Goal: Check status: Check status

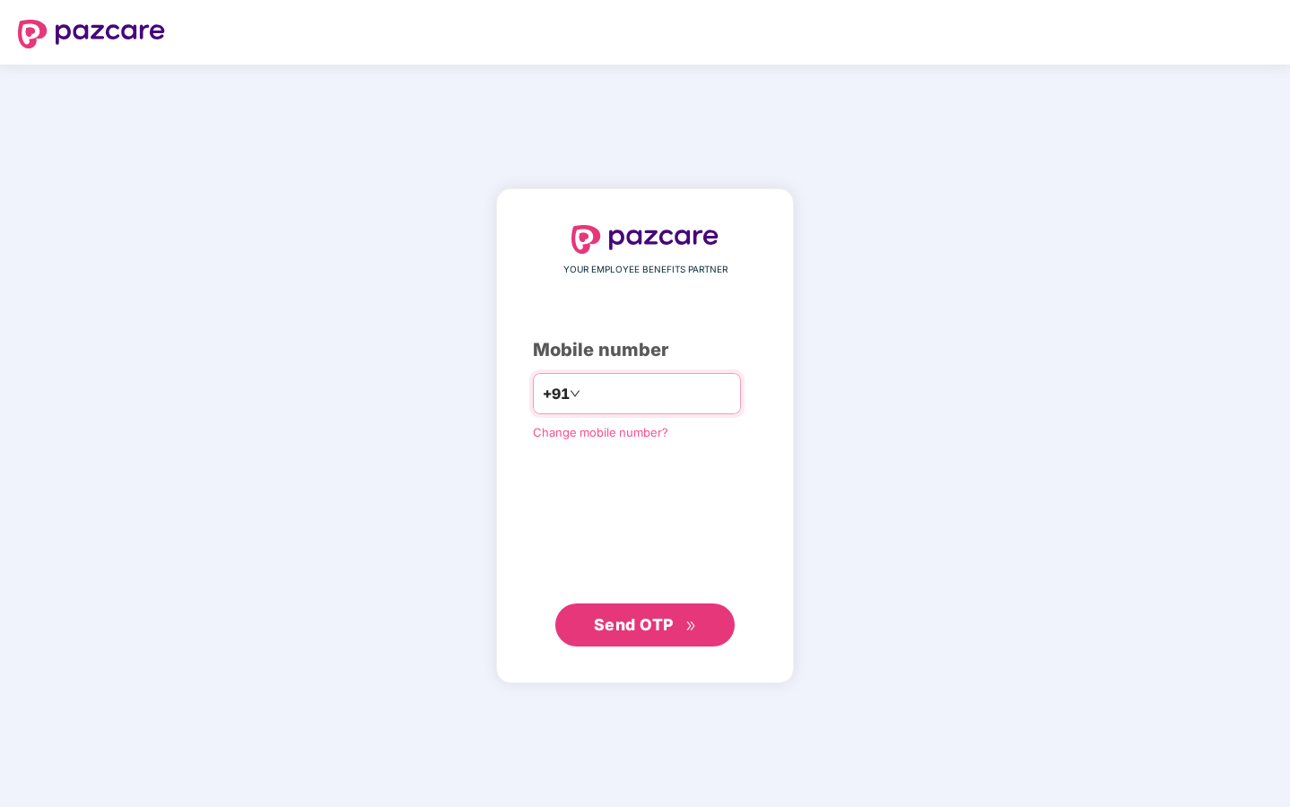
type input "**********"
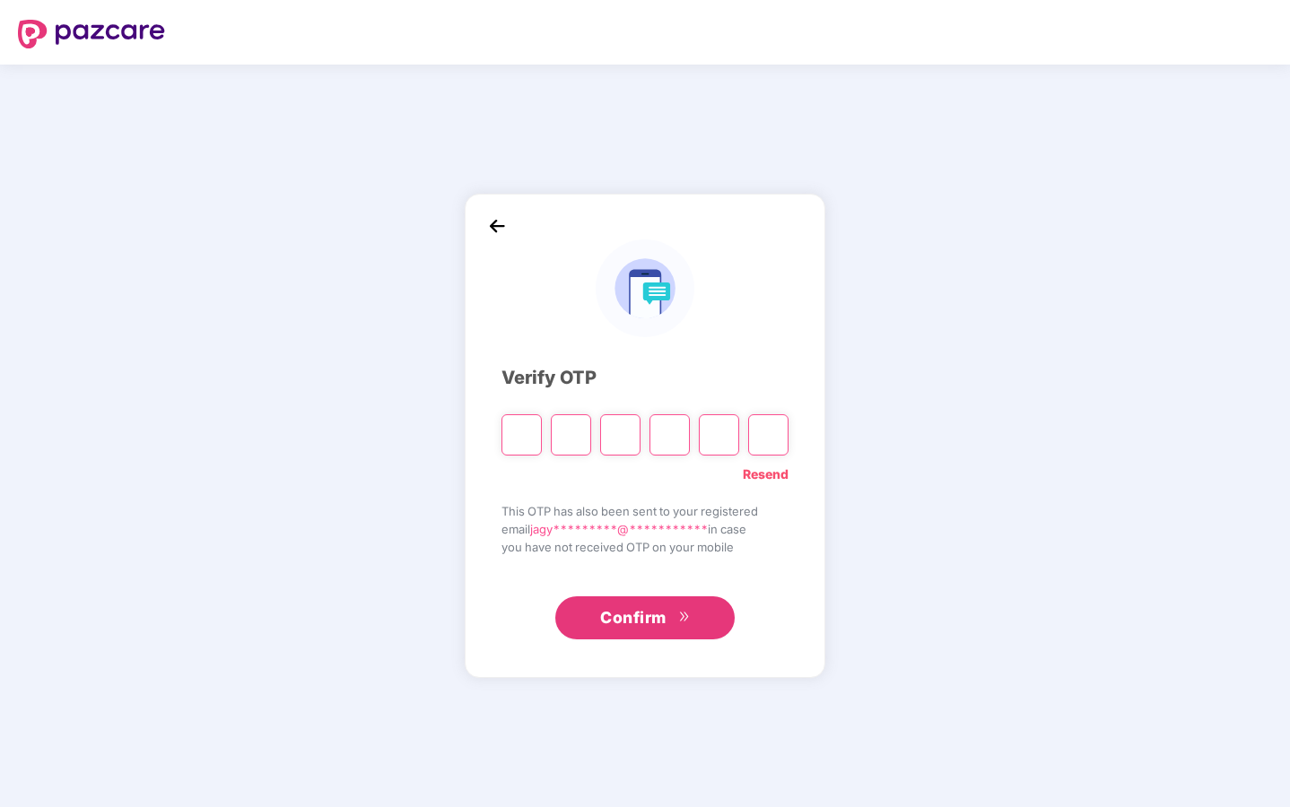
type input "*"
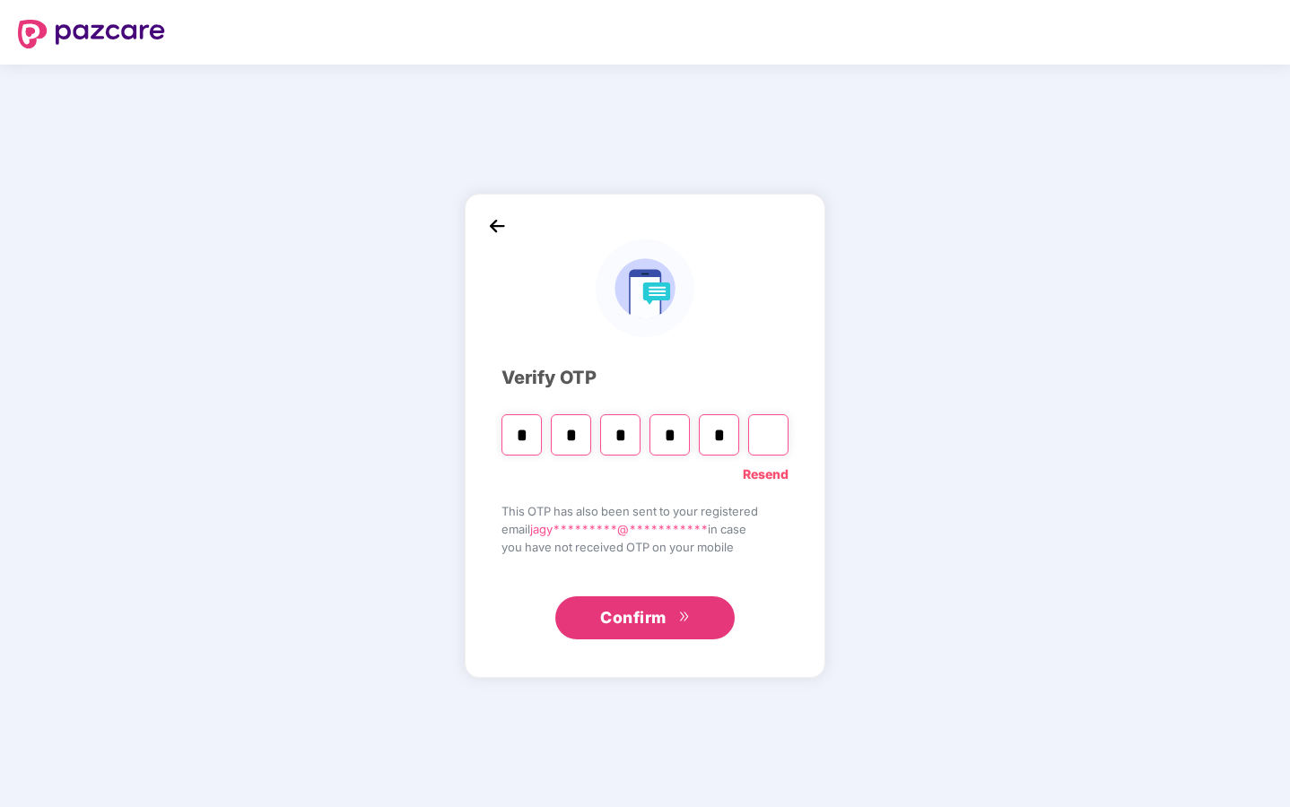
type input "*"
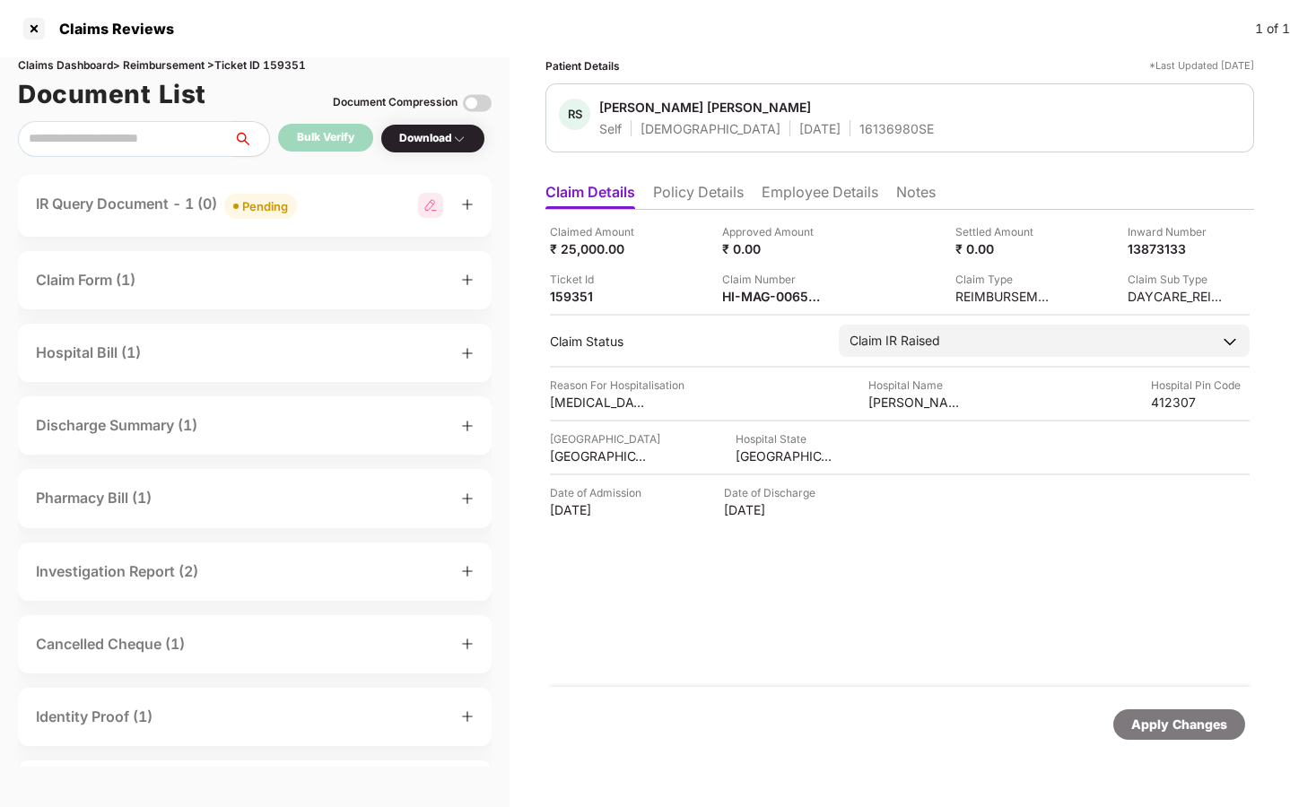
click at [181, 222] on div "IR Query Document - 1 (0) Pending" at bounding box center [255, 206] width 474 height 62
click at [279, 201] on div "Pending" at bounding box center [265, 206] width 46 height 18
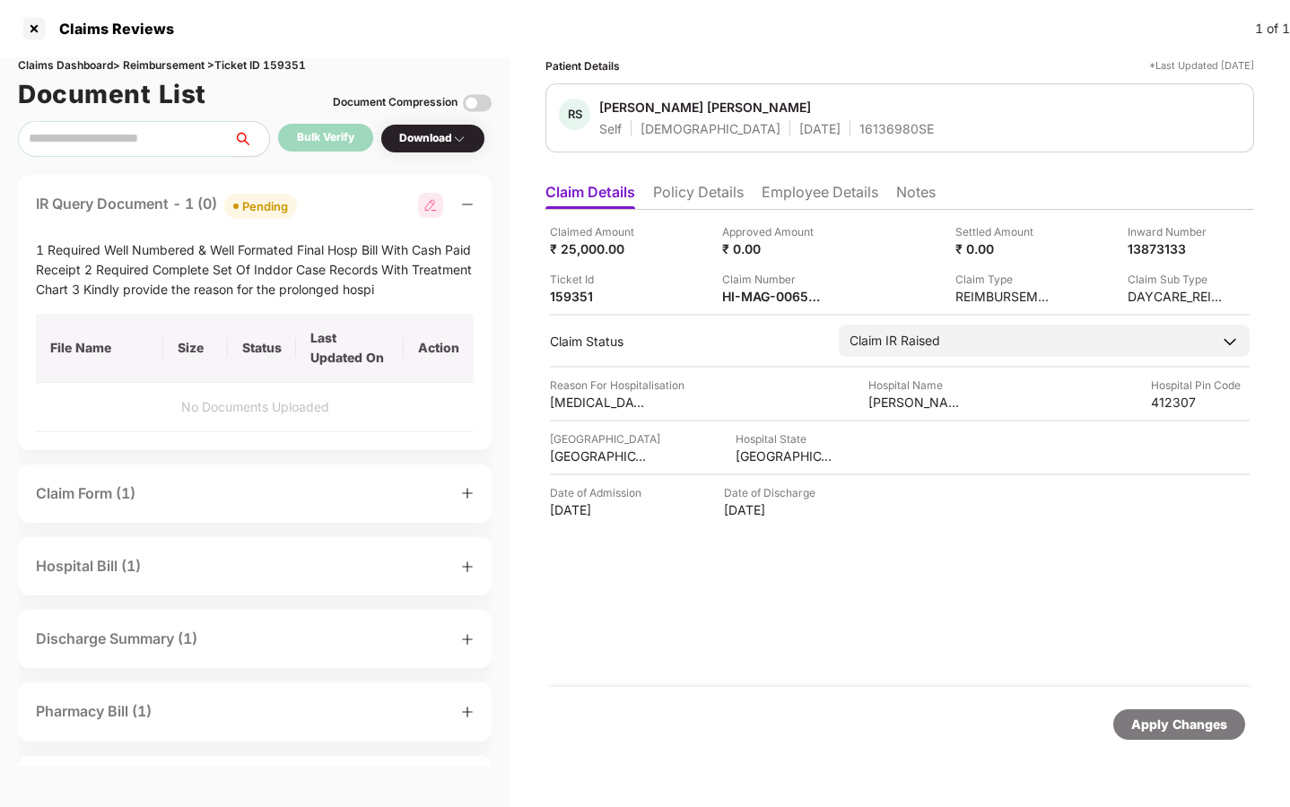
scroll to position [498, 0]
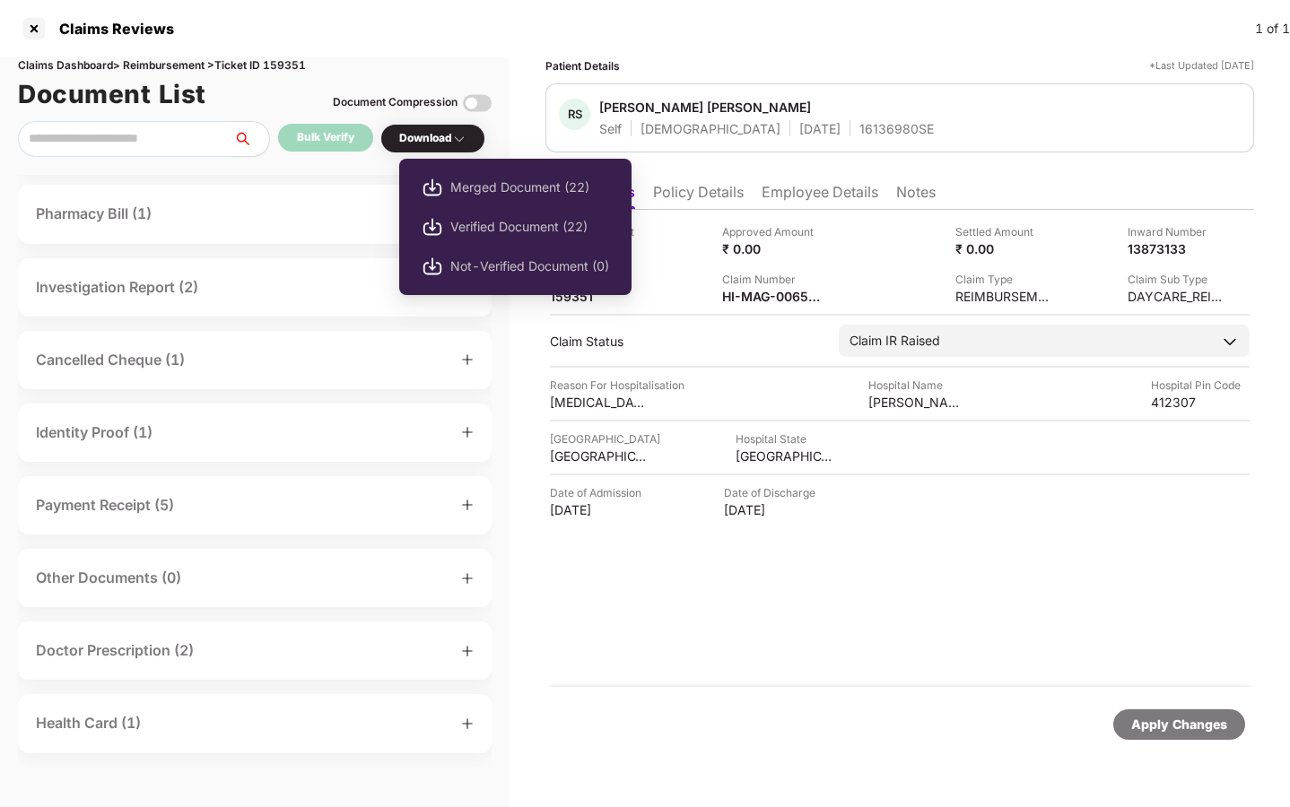
click at [465, 143] on img at bounding box center [459, 139] width 14 height 14
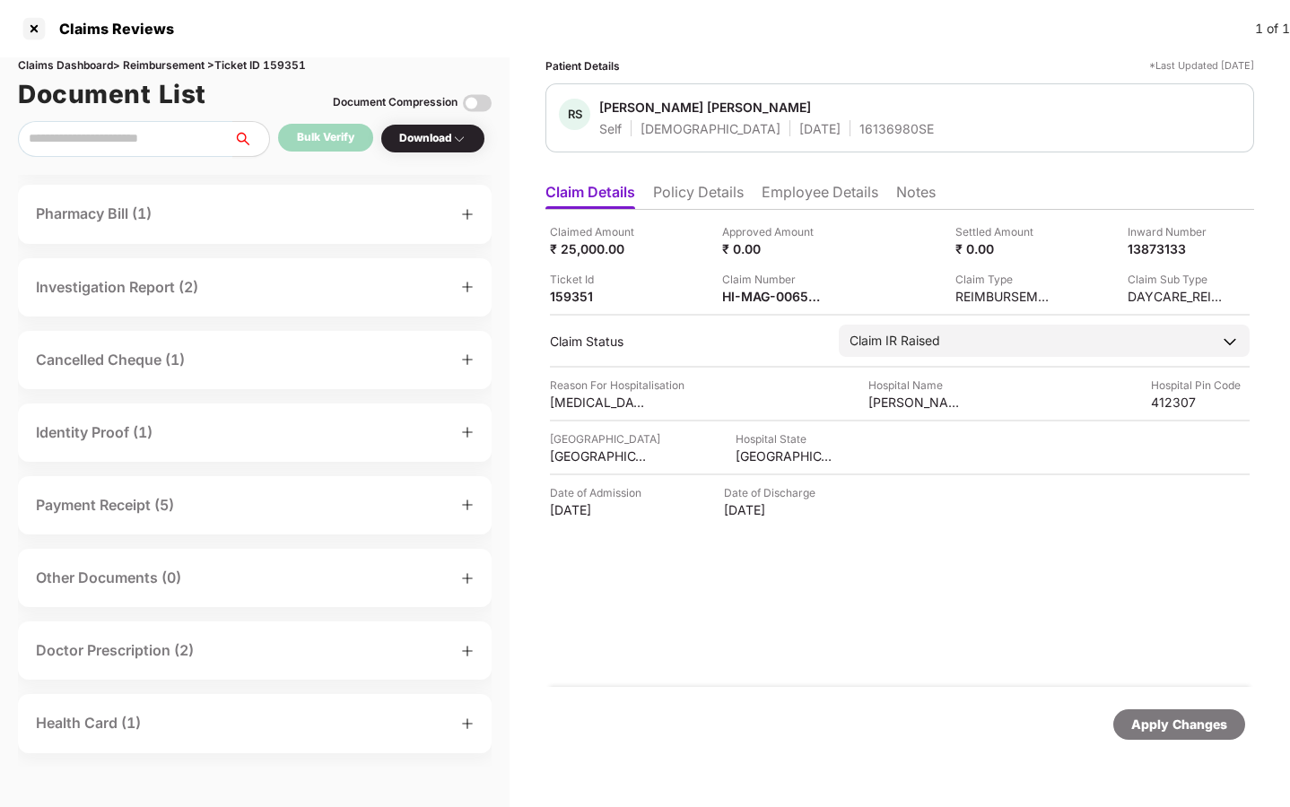
click at [465, 143] on img at bounding box center [459, 139] width 14 height 14
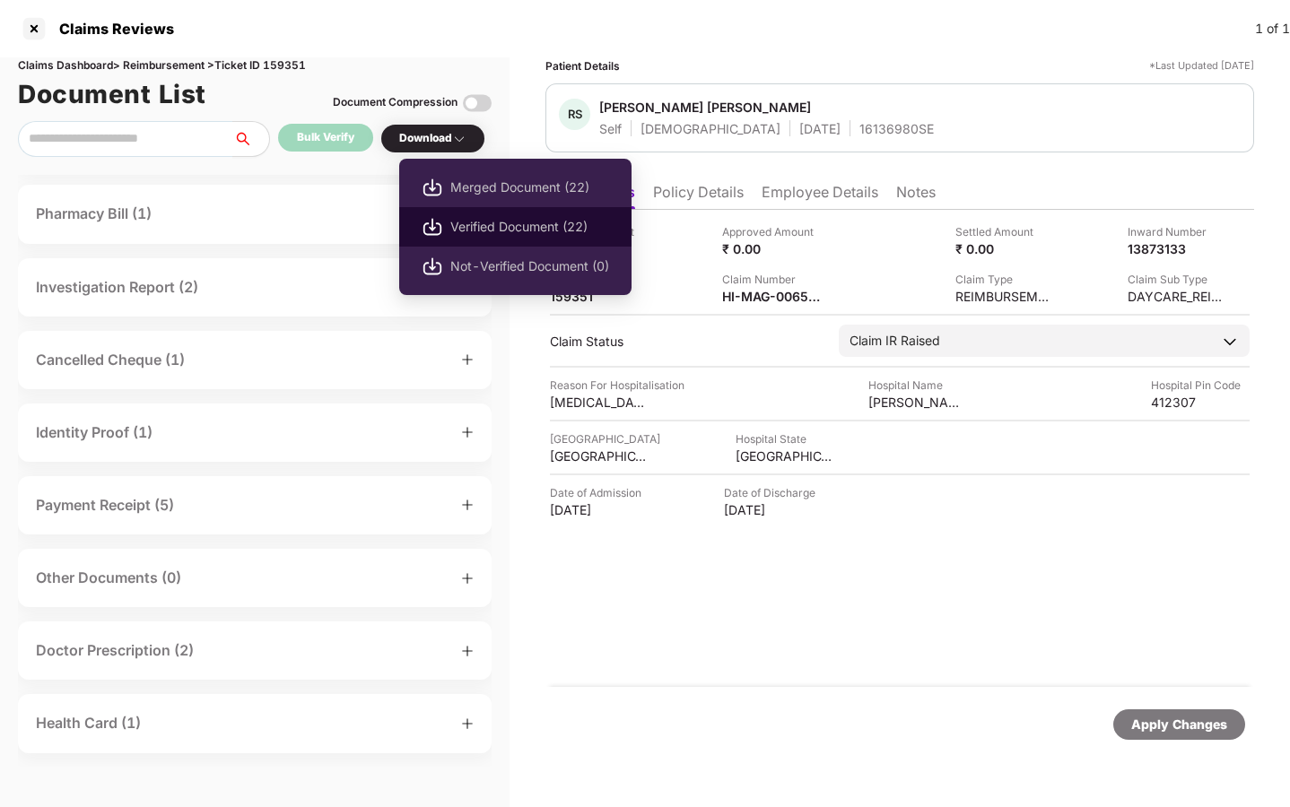
click at [523, 223] on span "Verified Document (22)" at bounding box center [529, 227] width 159 height 20
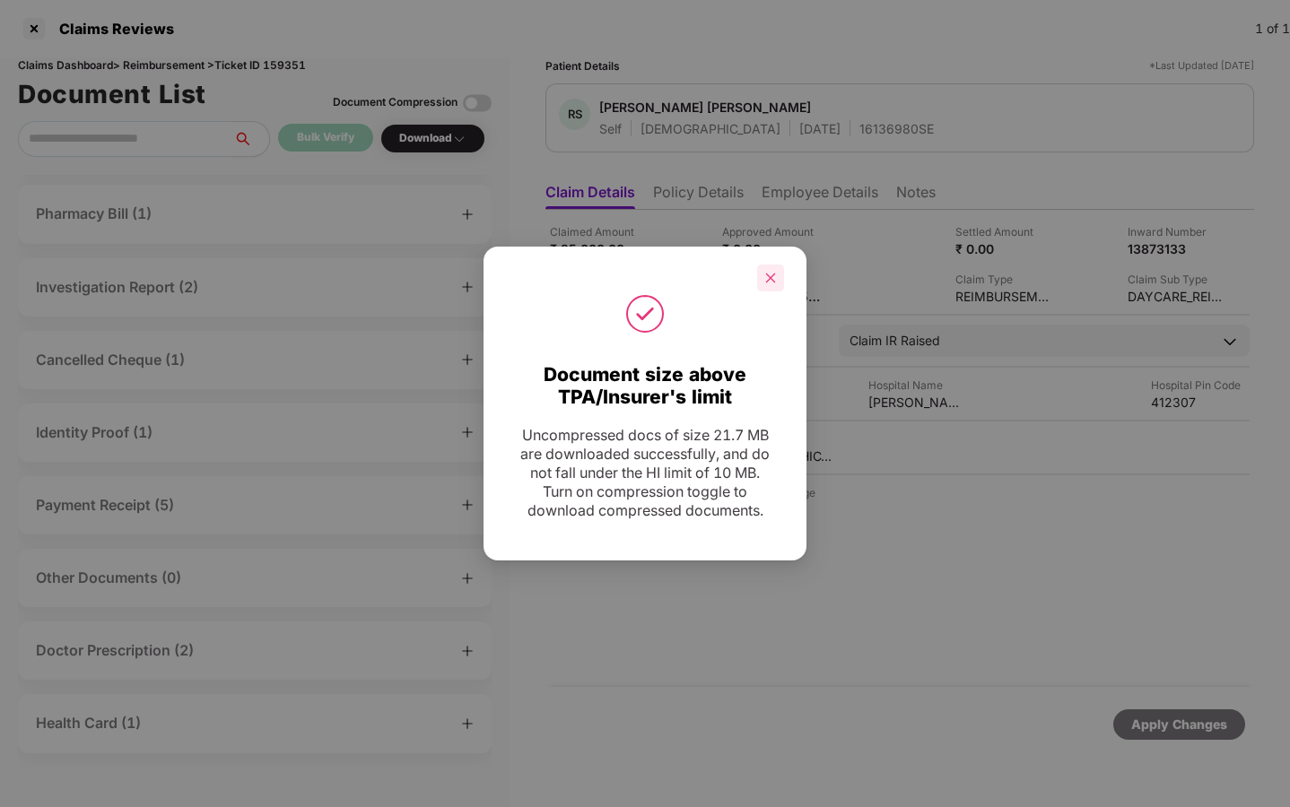
click at [771, 274] on icon "close" at bounding box center [770, 278] width 13 height 13
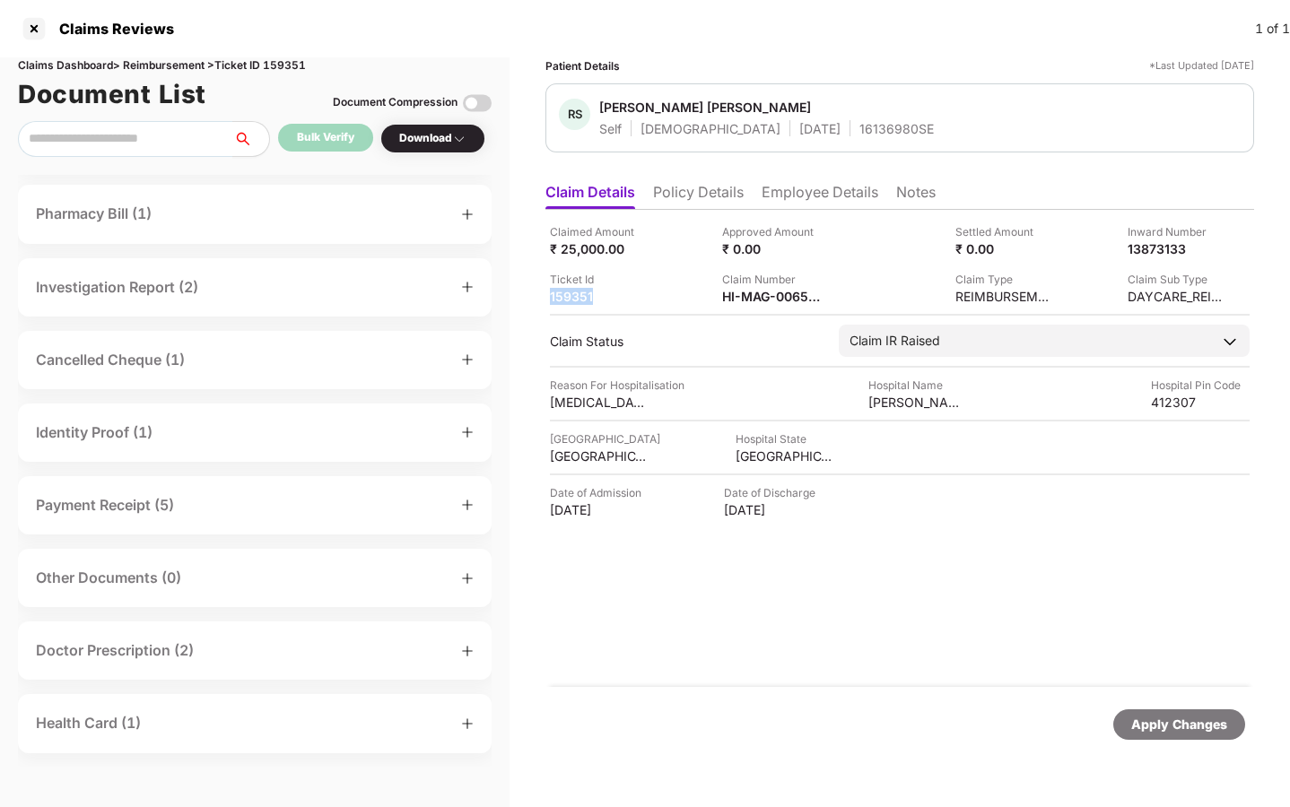
drag, startPoint x: 594, startPoint y: 298, endPoint x: 536, endPoint y: 298, distance: 57.4
click at [536, 298] on div "Patient Details *Last Updated 02 Sep 2025 RS Ravi Sohanlal Prajapati Self Male …" at bounding box center [899, 432] width 780 height 750
copy div "159351"
click at [34, 30] on div at bounding box center [34, 28] width 29 height 29
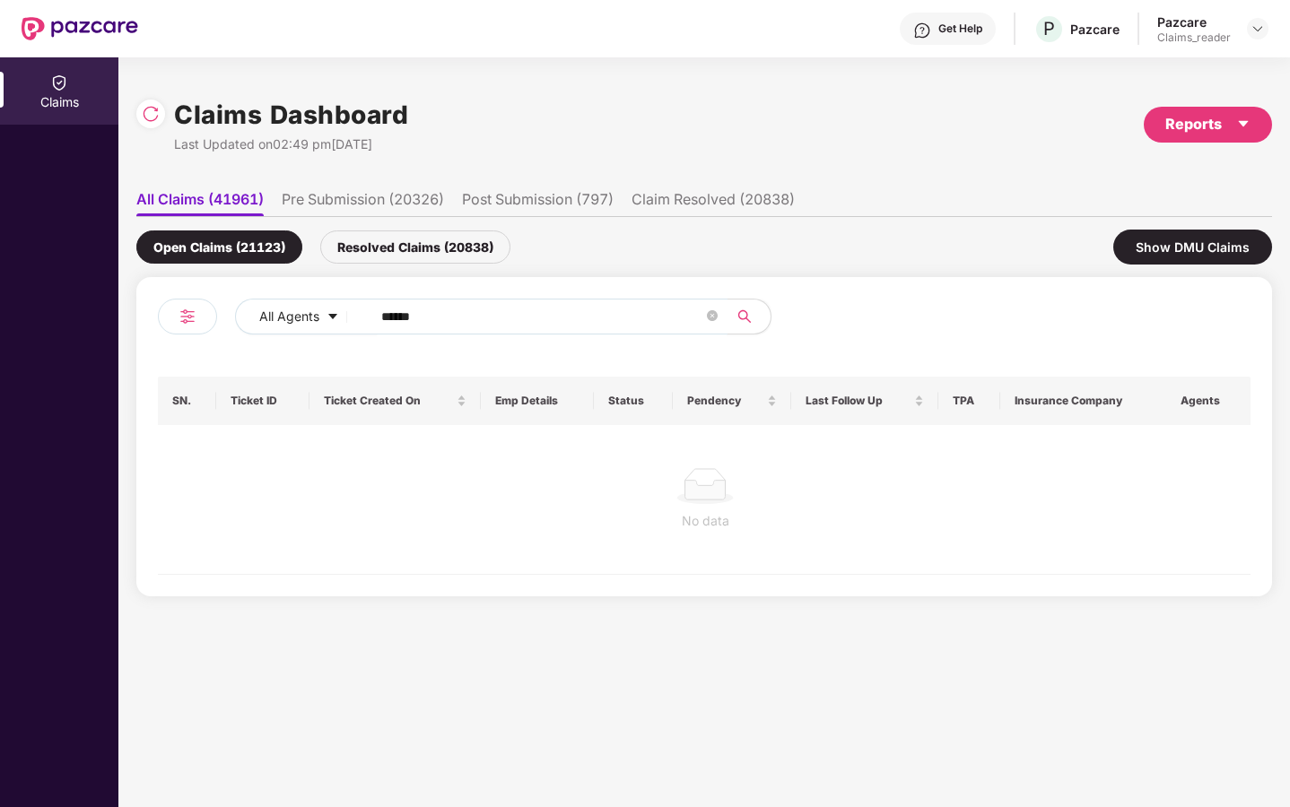
click at [588, 326] on input "******" at bounding box center [542, 316] width 322 height 27
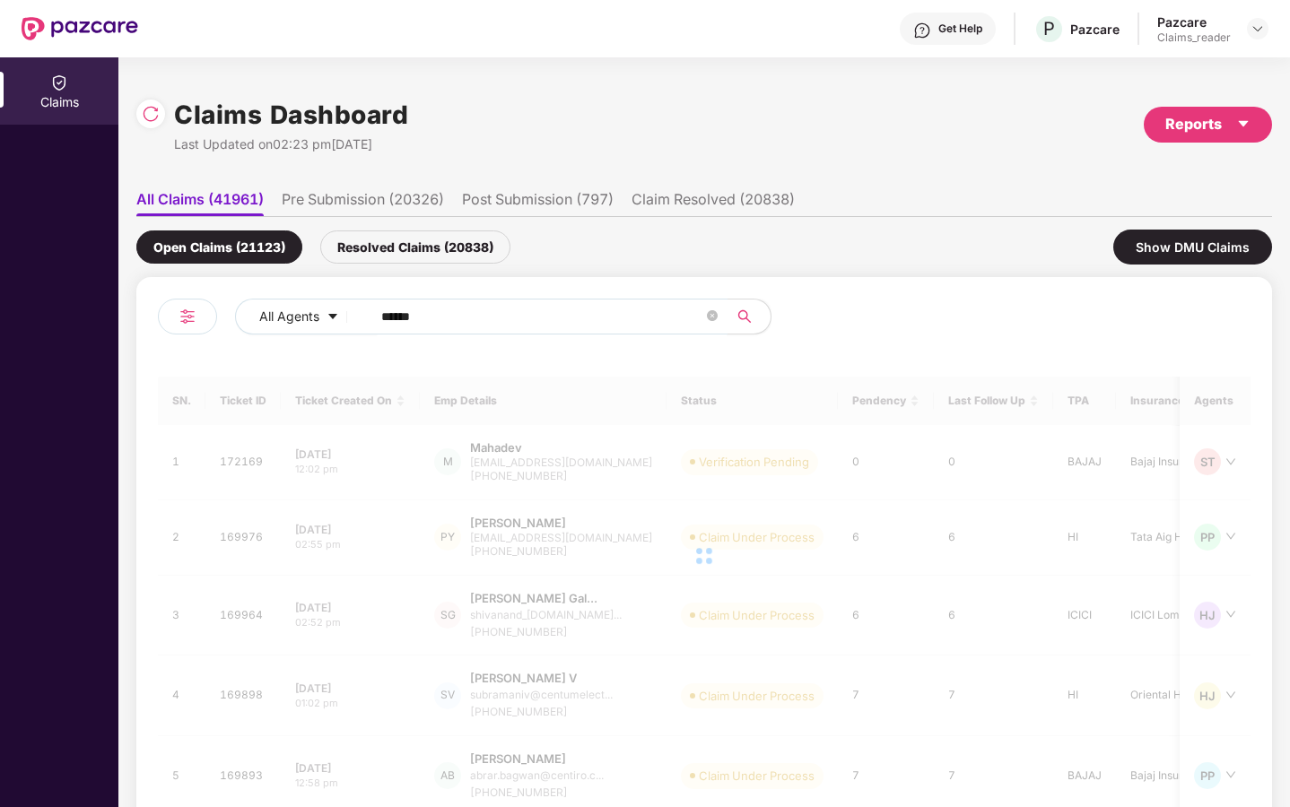
type input "******"
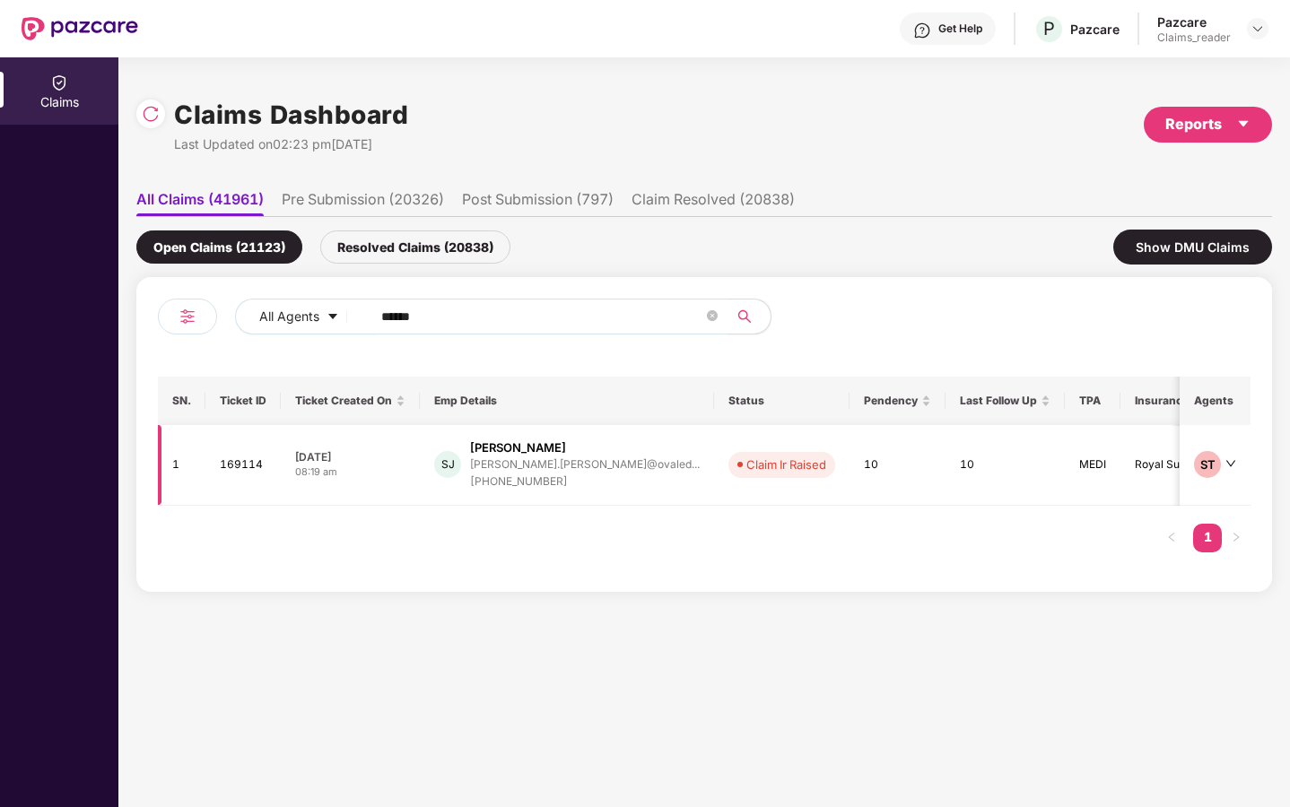
click at [536, 456] on div "shashanka.jilla@ovaled..." at bounding box center [585, 464] width 230 height 17
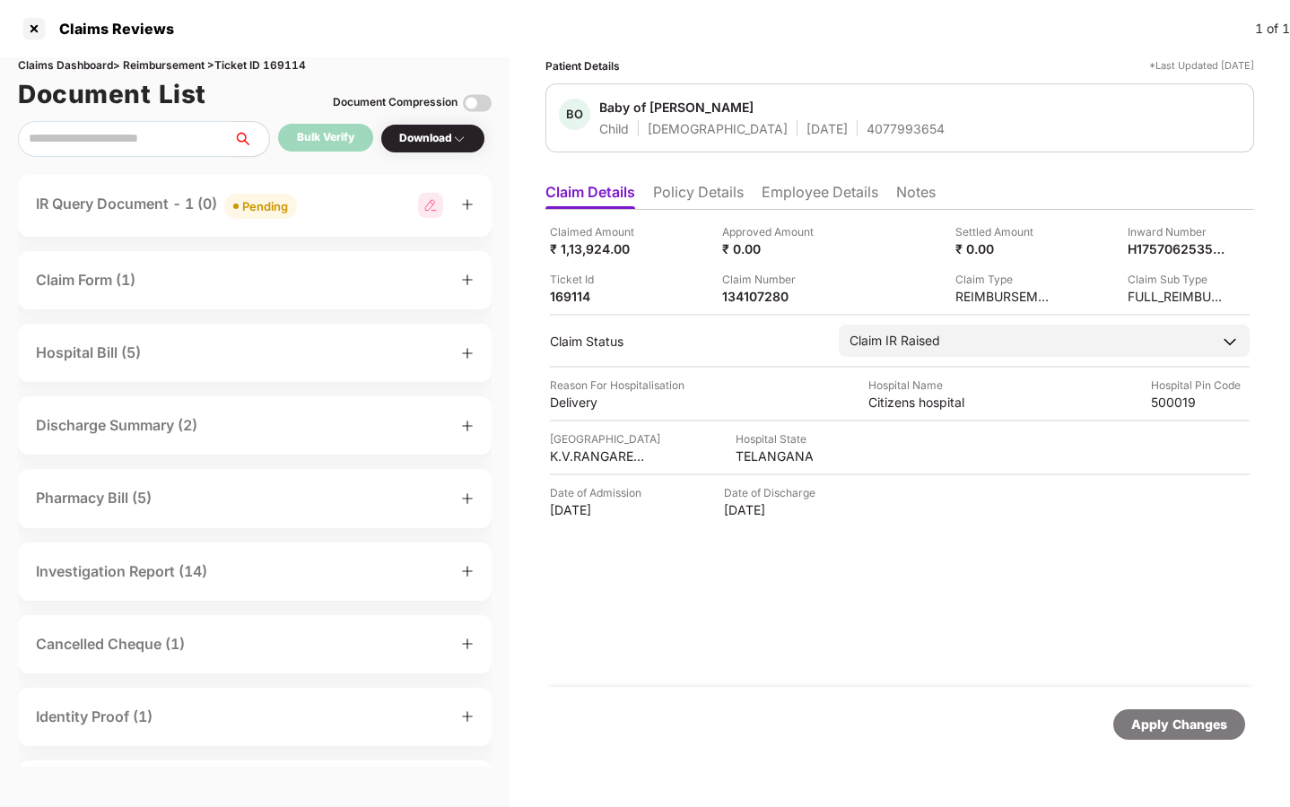
click at [471, 140] on div "Download" at bounding box center [432, 139] width 105 height 30
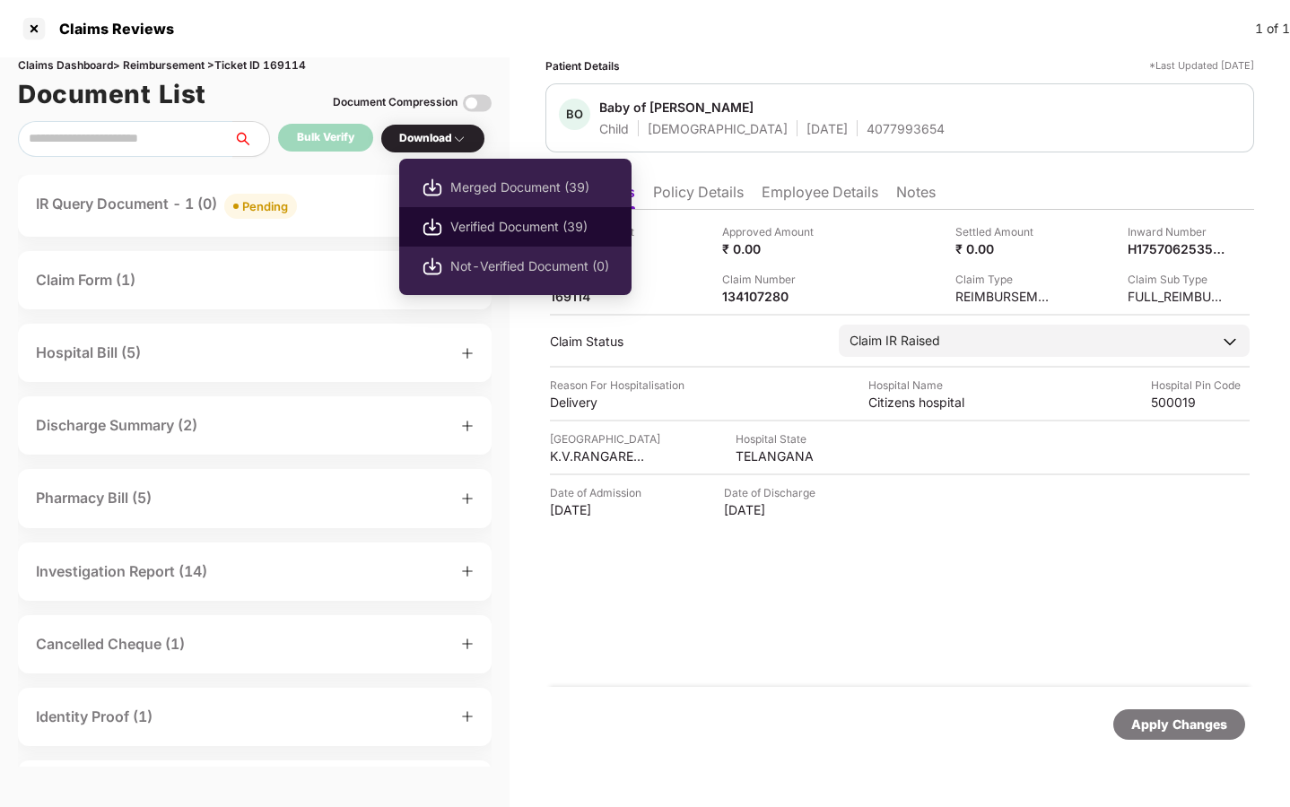
click at [472, 224] on span "Verified Document (39)" at bounding box center [529, 227] width 159 height 20
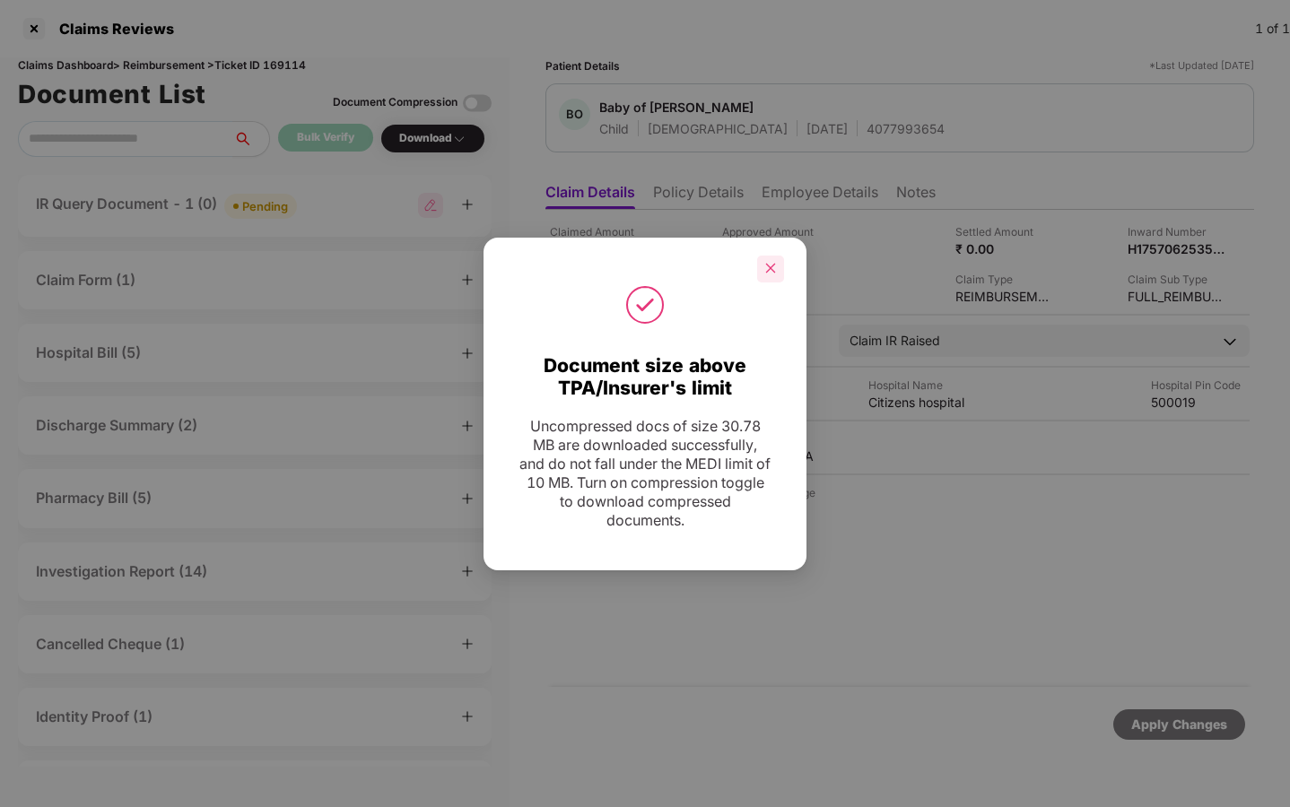
click at [769, 272] on icon "close" at bounding box center [770, 268] width 13 height 13
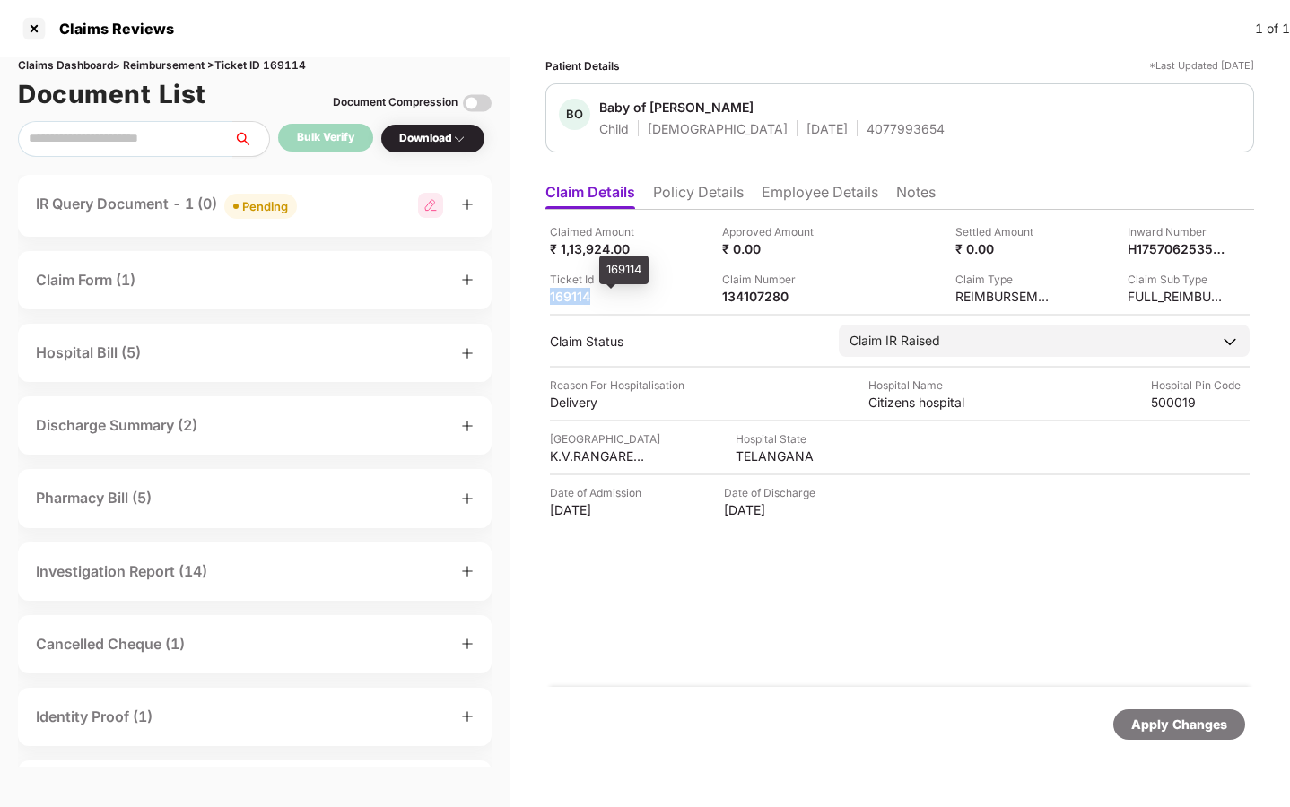
drag, startPoint x: 597, startPoint y: 291, endPoint x: 552, endPoint y: 295, distance: 45.9
click at [552, 295] on div "169114" at bounding box center [599, 296] width 99 height 17
copy div "169114"
click at [33, 30] on div at bounding box center [34, 28] width 29 height 29
